Goal: Information Seeking & Learning: Learn about a topic

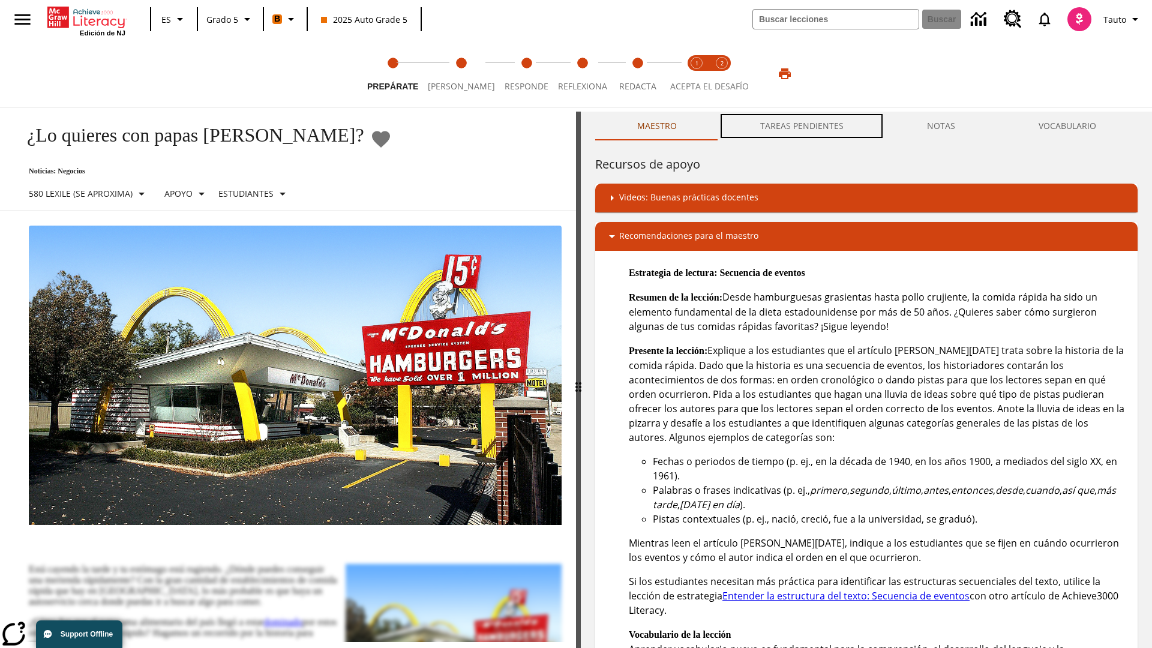
click at [802, 126] on button "TAREAS PENDIENTES" at bounding box center [801, 126] width 167 height 29
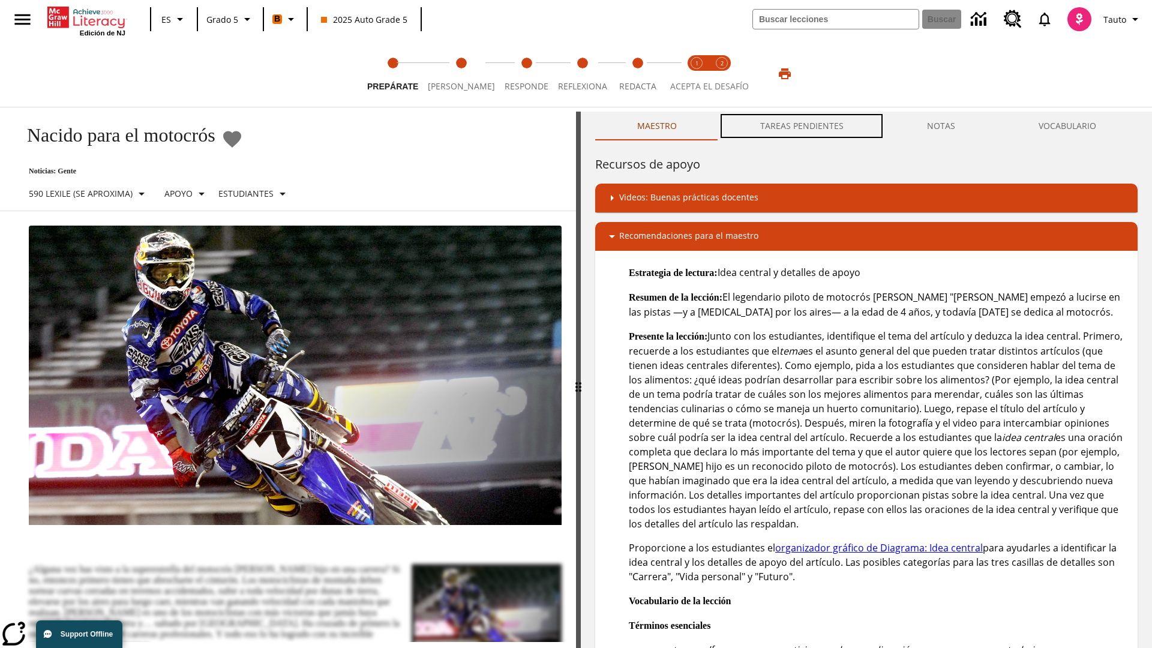
click at [802, 126] on button "TAREAS PENDIENTES" at bounding box center [801, 126] width 167 height 29
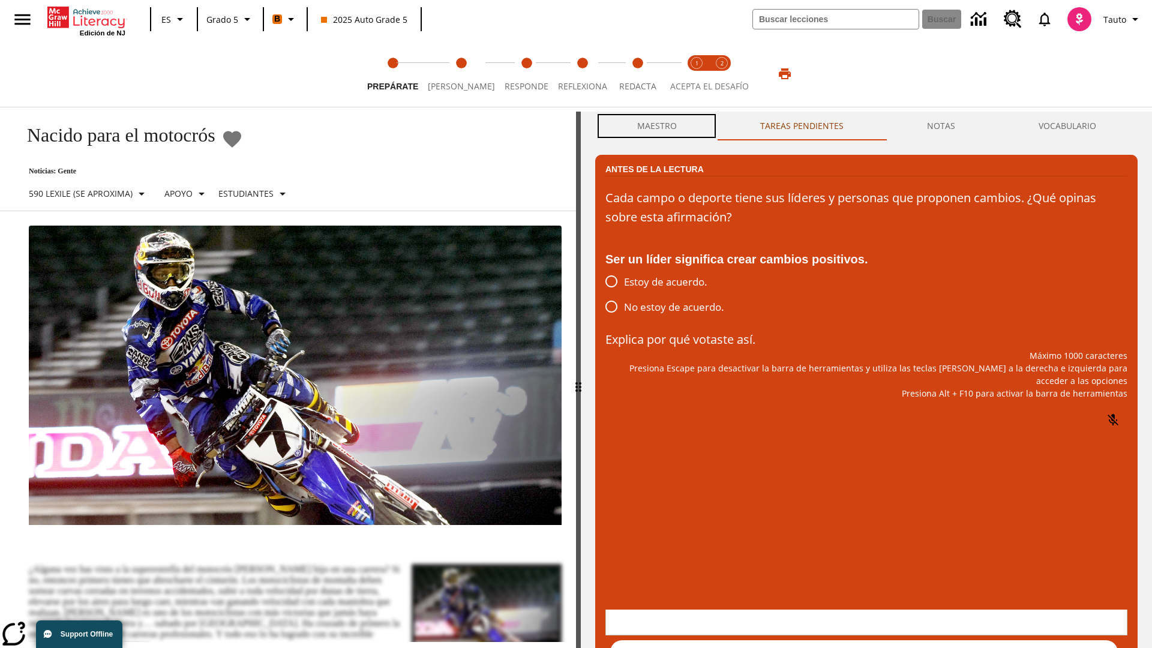
scroll to position [1, 0]
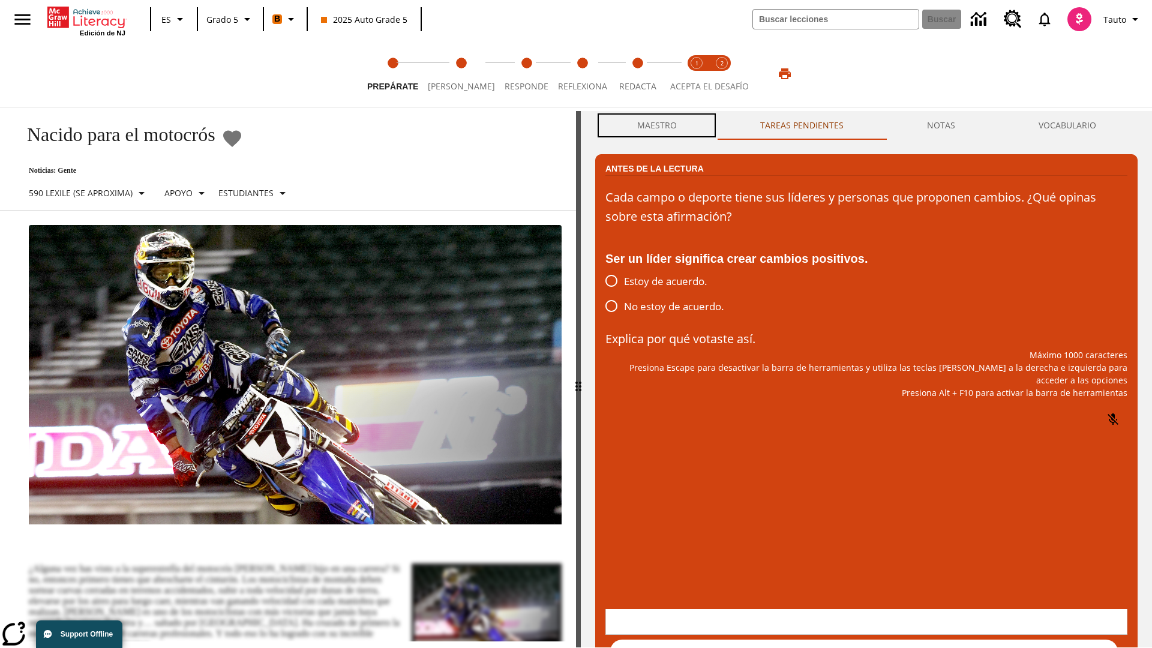
click at [657, 126] on button "Maestro" at bounding box center [656, 125] width 123 height 29
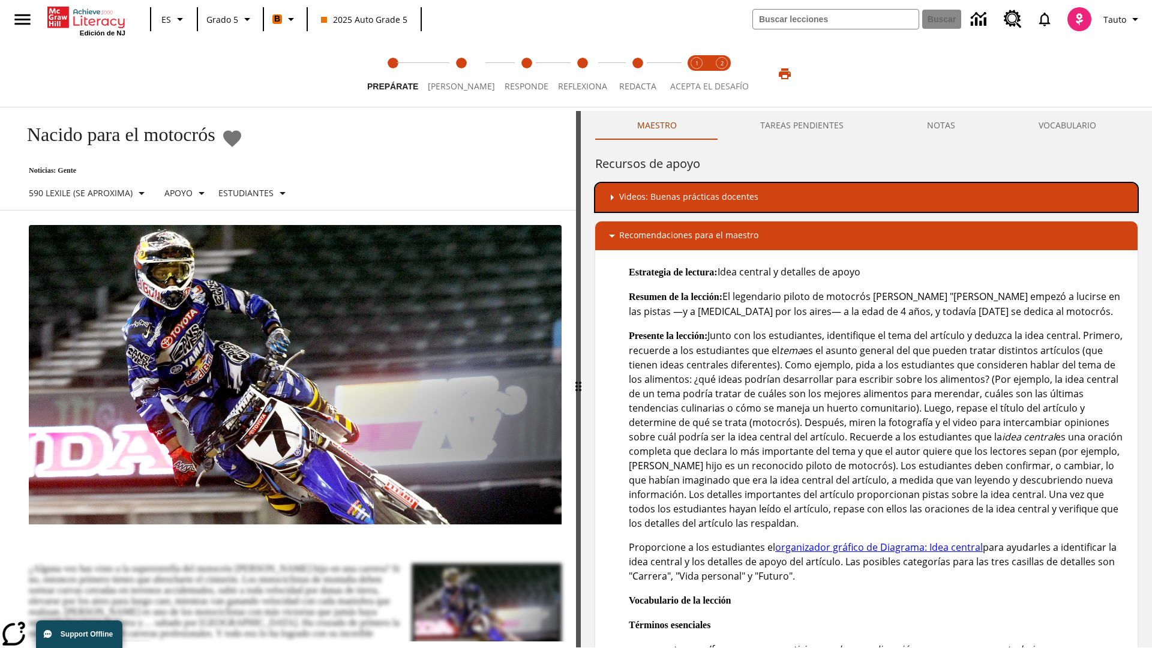
click at [867, 197] on div "Videos: Buenas prácticas docentes" at bounding box center [866, 197] width 523 height 14
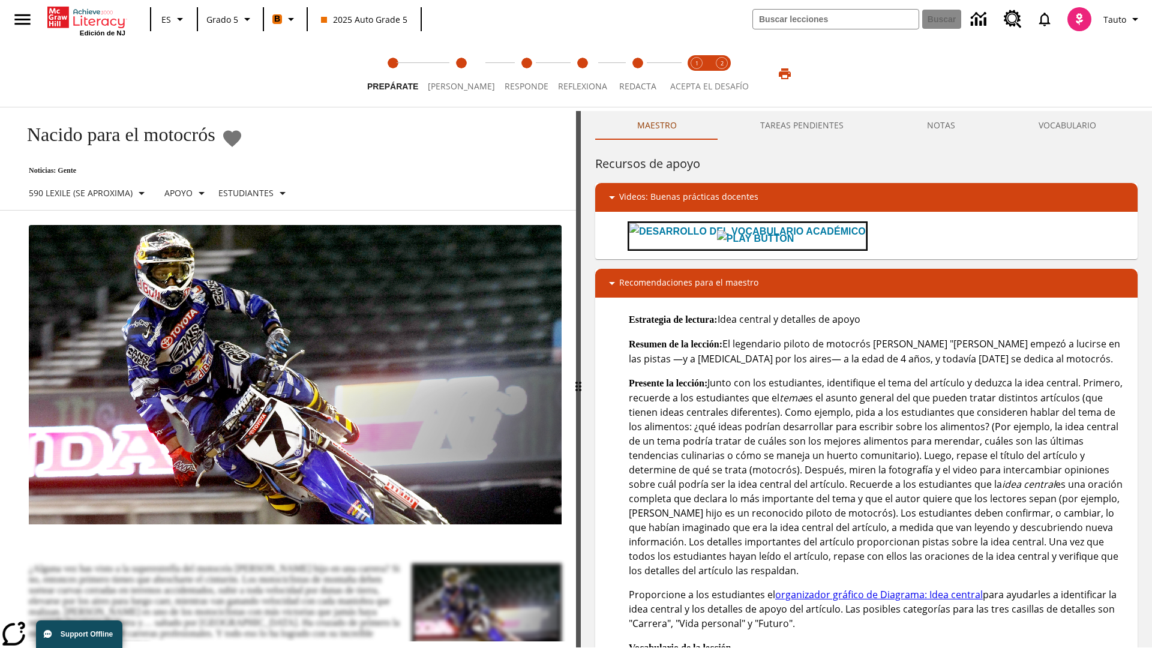
click at [717, 236] on img "Desarrollo del vocabulario académico" at bounding box center [755, 238] width 77 height 17
click at [453, 74] on span "[PERSON_NAME]" at bounding box center [461, 82] width 67 height 22
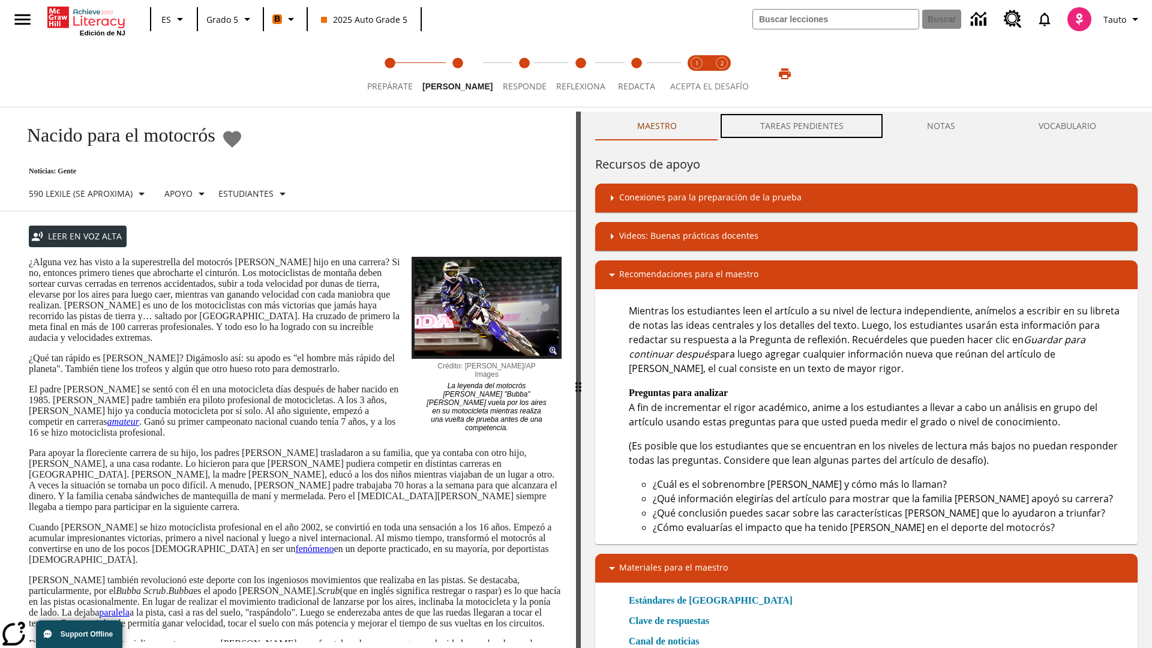
scroll to position [1, 0]
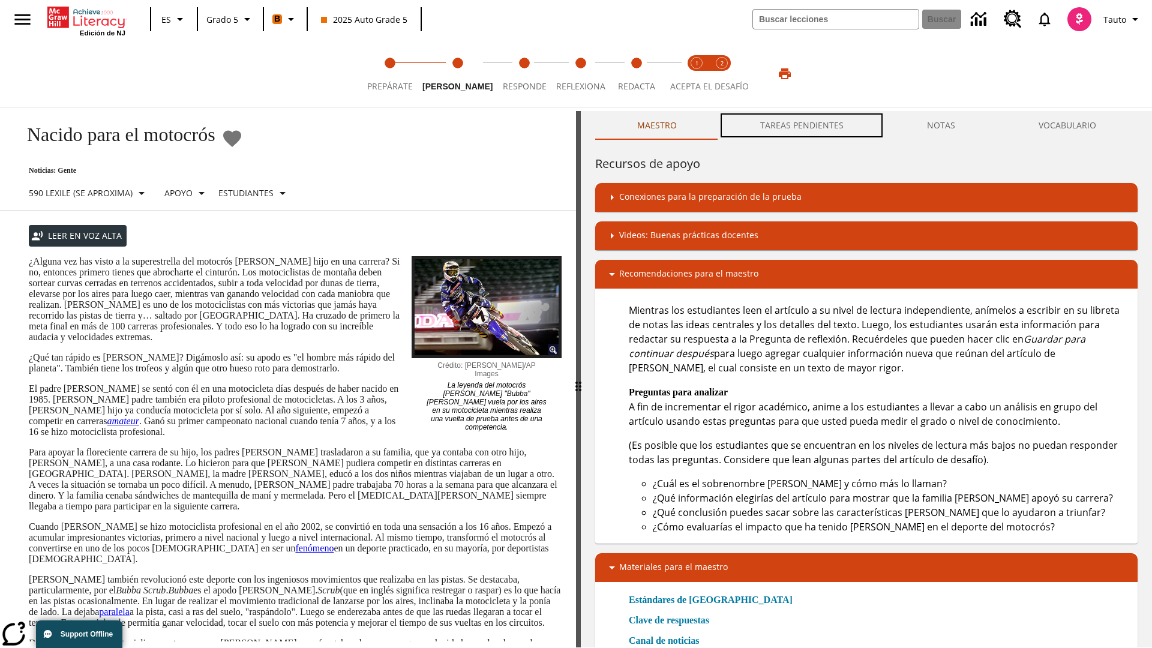
click at [802, 126] on button "TAREAS PENDIENTES" at bounding box center [801, 125] width 167 height 29
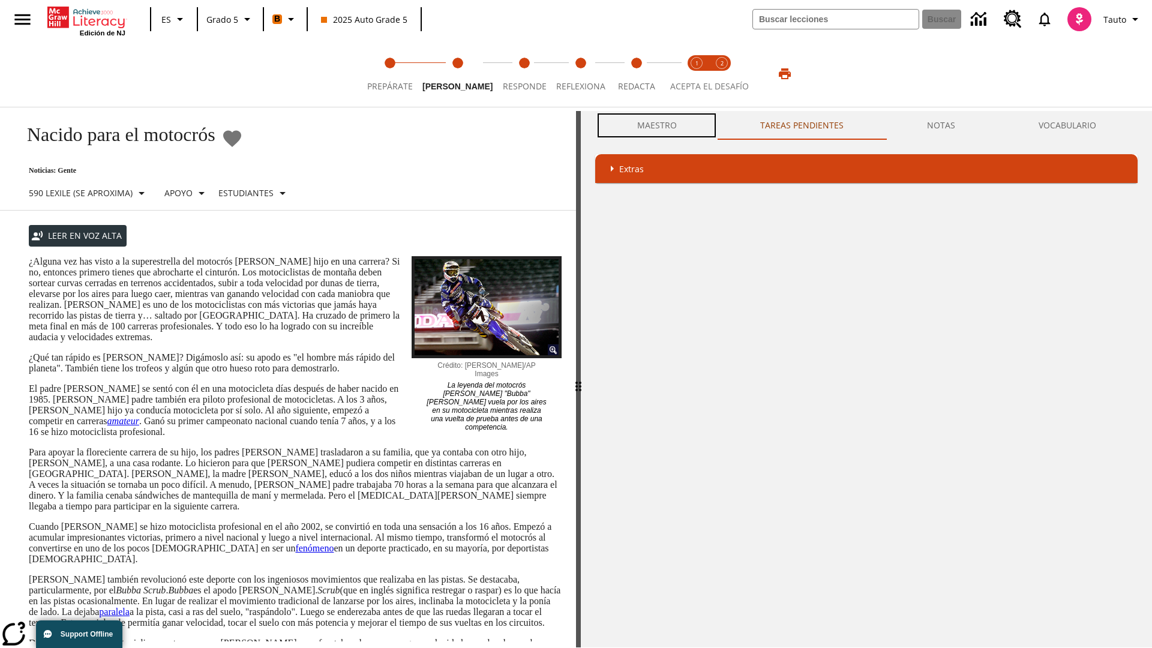
click at [657, 125] on button "Maestro" at bounding box center [656, 125] width 123 height 29
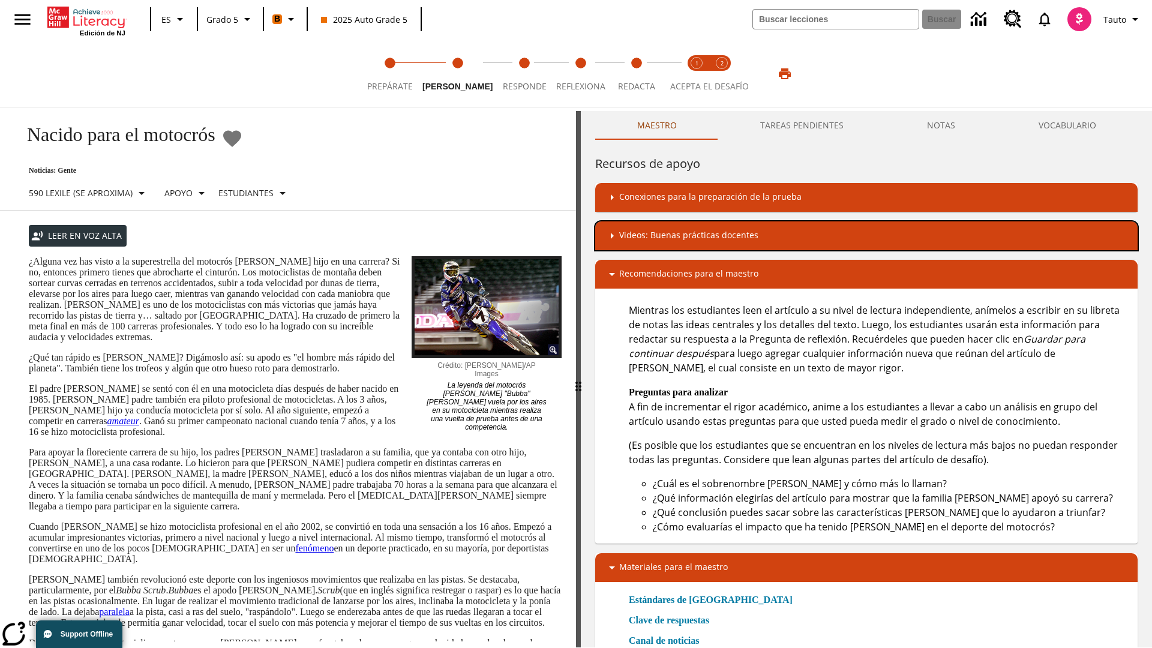
click at [867, 236] on div "Videos: Buenas prácticas docentes" at bounding box center [866, 236] width 523 height 14
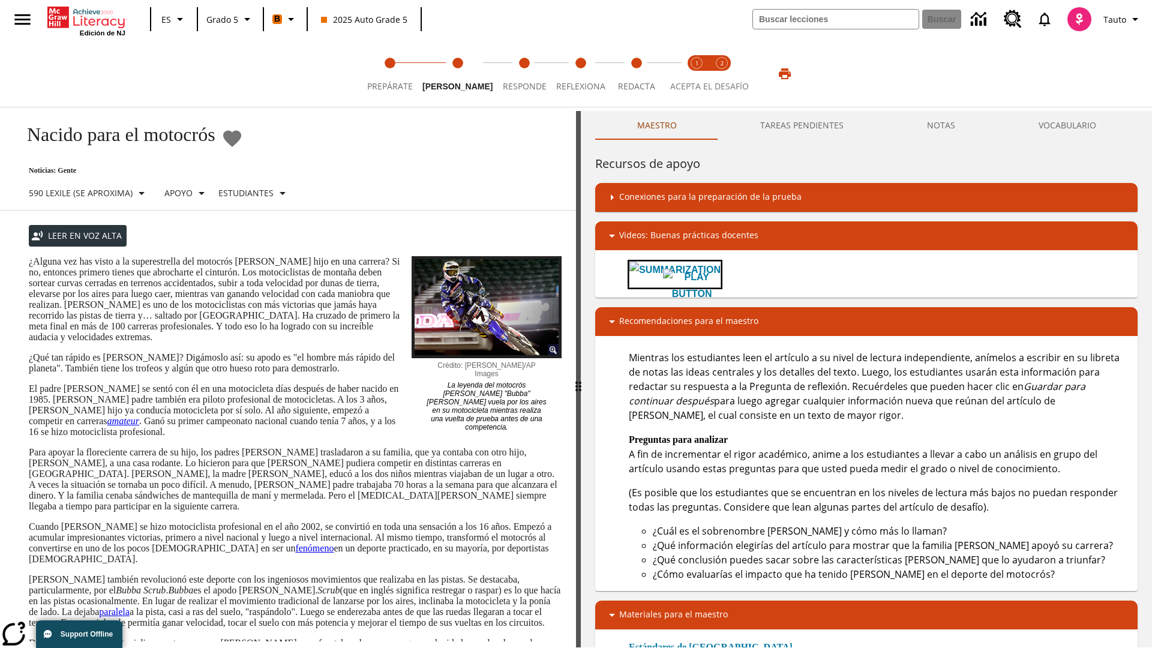
click at [664, 262] on img "Summarization" at bounding box center [675, 270] width 91 height 17
click at [697, 74] on span "Acepta el desafío lee step 1 of 2" at bounding box center [697, 82] width 16 height 22
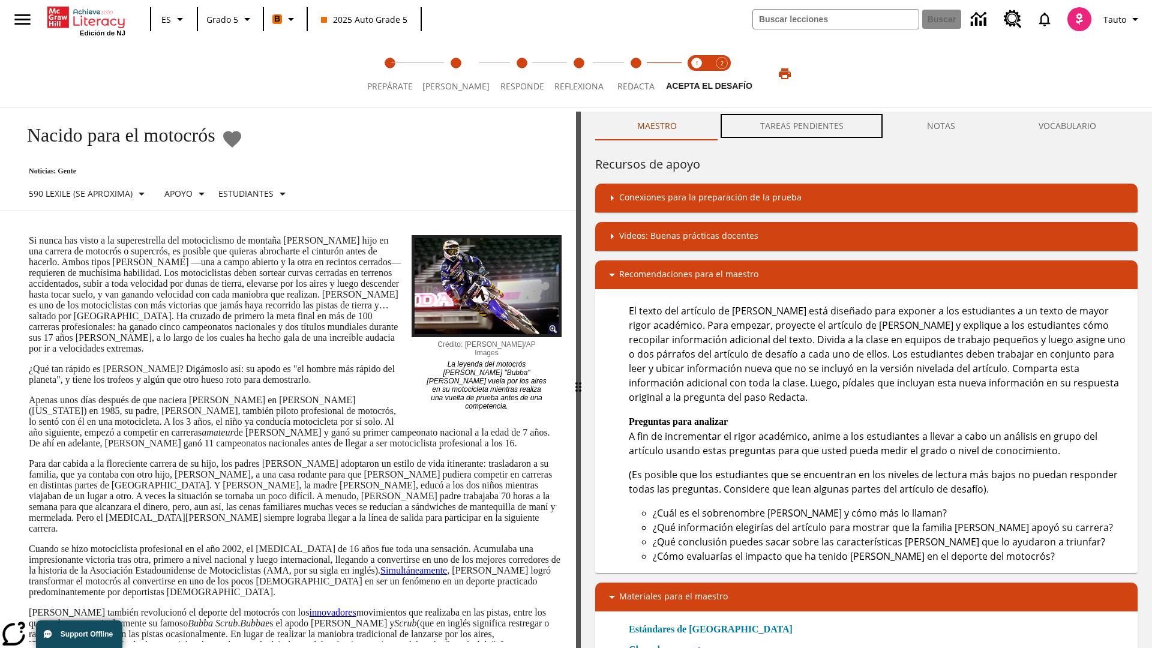
scroll to position [1, 0]
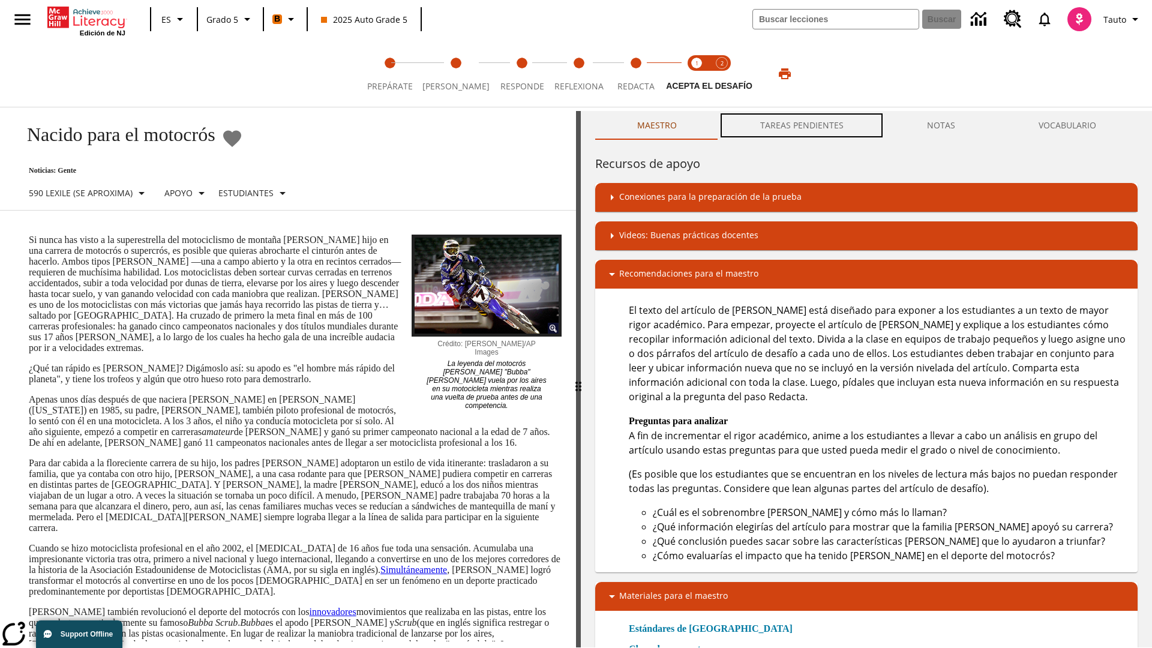
click at [802, 126] on button "TAREAS PENDIENTES" at bounding box center [801, 125] width 167 height 29
